Goal: Task Accomplishment & Management: Complete application form

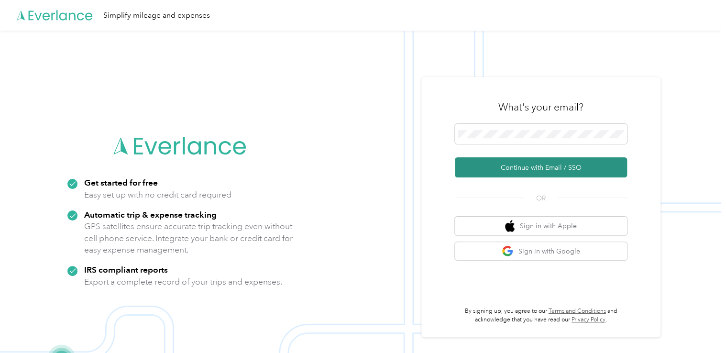
click at [574, 164] on button "Continue with Email / SSO" at bounding box center [541, 167] width 172 height 20
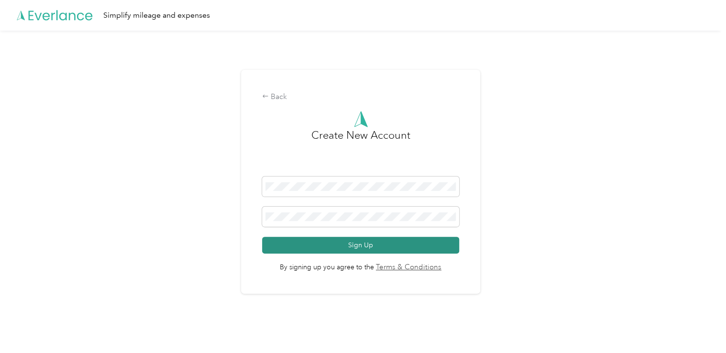
click at [310, 247] on button "Sign Up" at bounding box center [360, 245] width 196 height 17
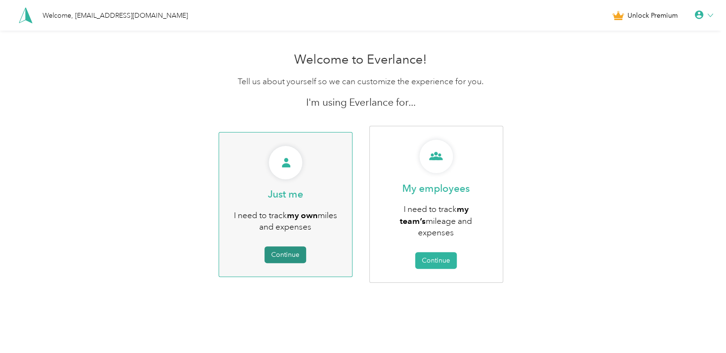
click at [290, 250] on button "Continue" at bounding box center [285, 254] width 42 height 17
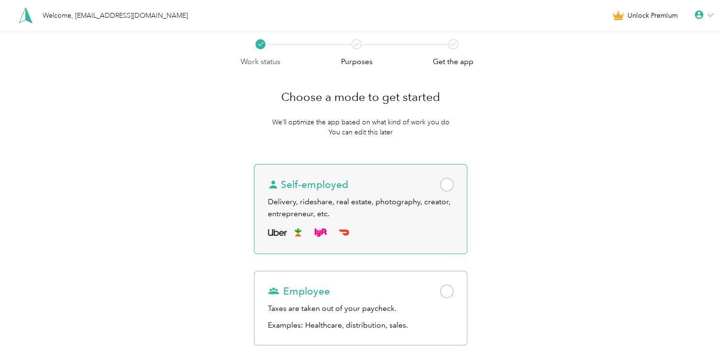
click at [431, 184] on div "Self-employed" at bounding box center [361, 184] width 186 height 13
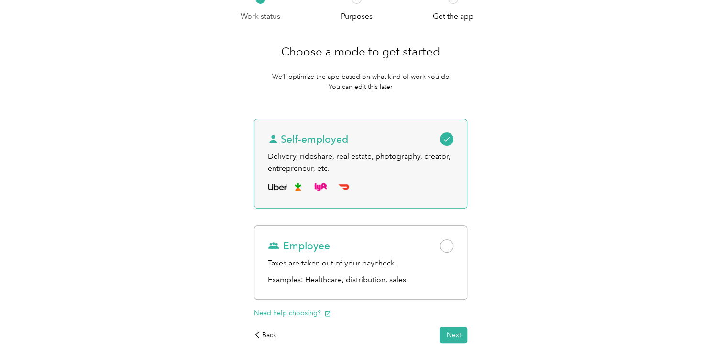
scroll to position [96, 0]
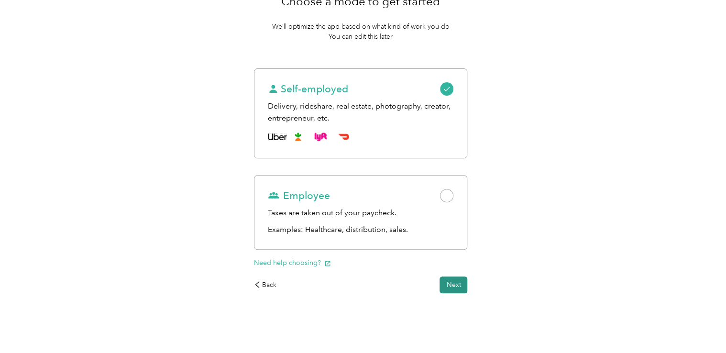
click at [452, 285] on button "Next" at bounding box center [453, 284] width 28 height 17
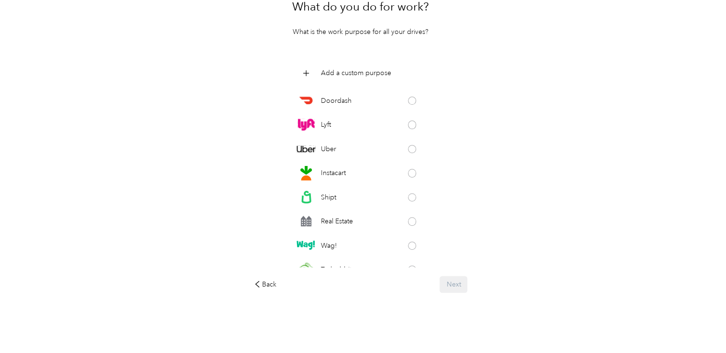
scroll to position [90, 0]
click at [408, 196] on span at bounding box center [412, 198] width 9 height 9
click at [400, 99] on div "Doordash" at bounding box center [360, 100] width 128 height 19
click at [452, 282] on button "Next" at bounding box center [453, 284] width 28 height 17
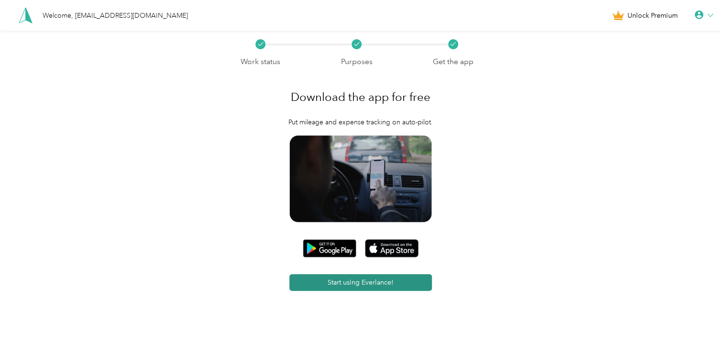
click at [407, 280] on button "Start using Everlance!" at bounding box center [360, 282] width 142 height 17
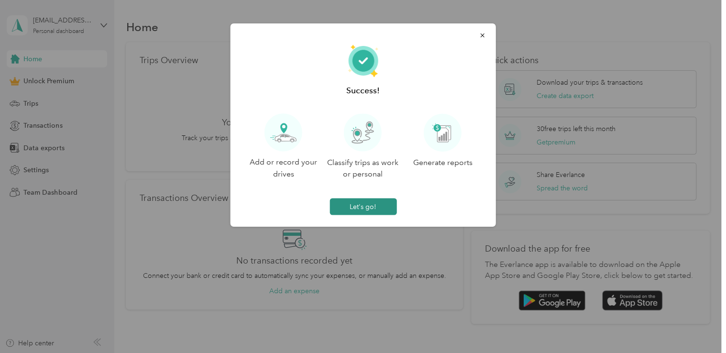
click at [377, 204] on button "Let's go!" at bounding box center [362, 206] width 67 height 17
